Goal: Navigation & Orientation: Find specific page/section

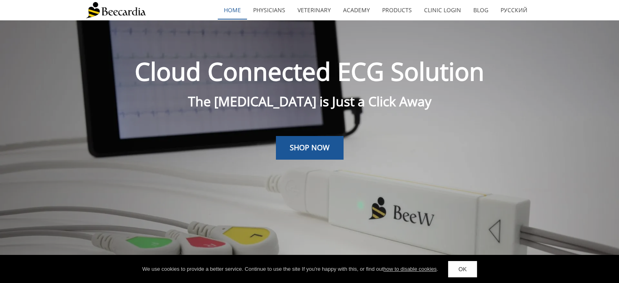
click at [238, 9] on link "home" at bounding box center [232, 10] width 29 height 19
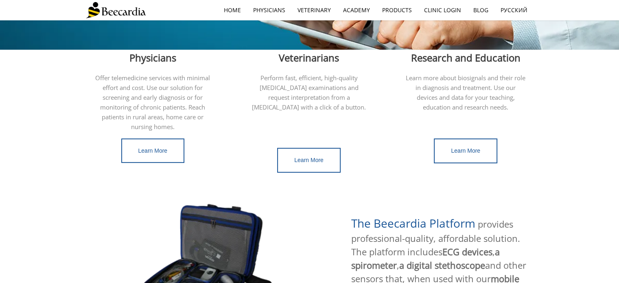
scroll to position [244, 0]
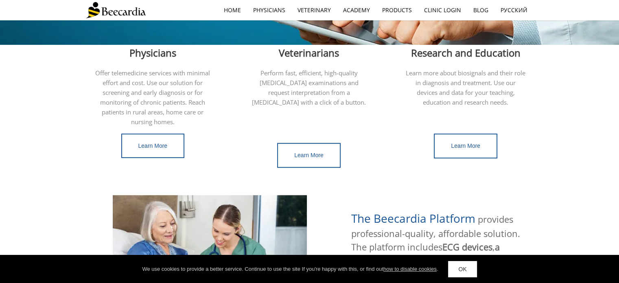
click at [462, 268] on link "OK" at bounding box center [462, 269] width 29 height 16
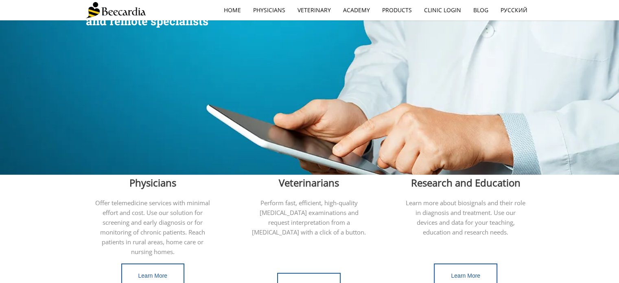
scroll to position [0, 0]
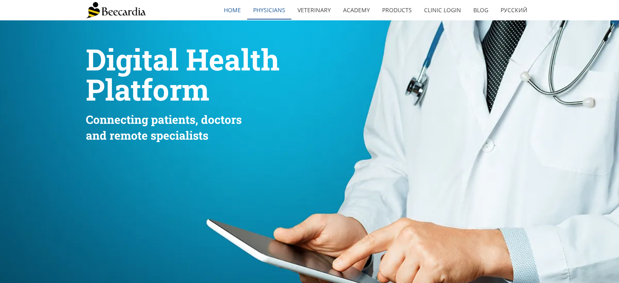
click at [270, 9] on link "Physicians" at bounding box center [269, 10] width 44 height 19
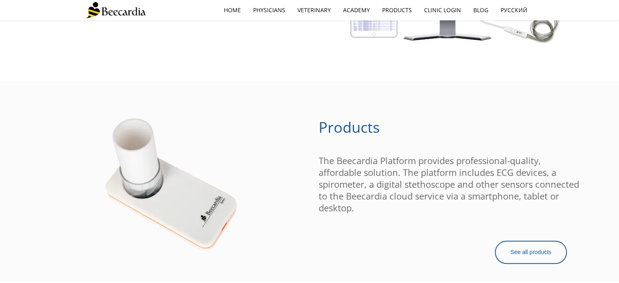
scroll to position [652, 0]
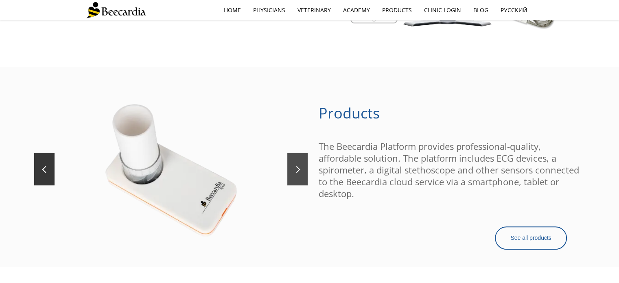
click at [301, 171] on link at bounding box center [298, 169] width 20 height 33
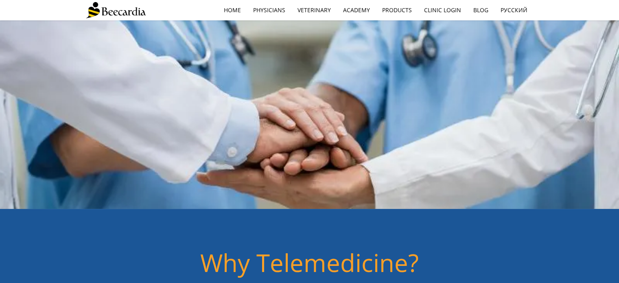
scroll to position [0, 0]
